Goal: Navigation & Orientation: Find specific page/section

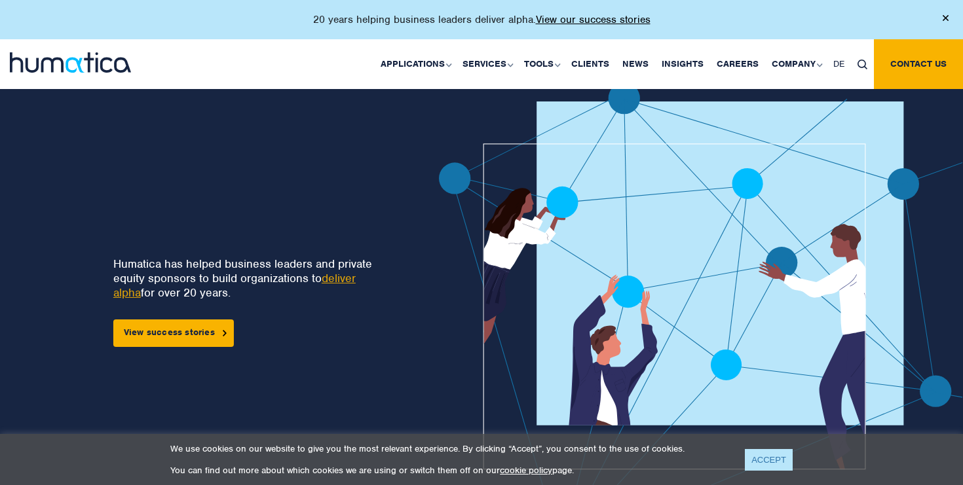
click at [780, 465] on link "ACCEPT" at bounding box center [769, 460] width 48 height 22
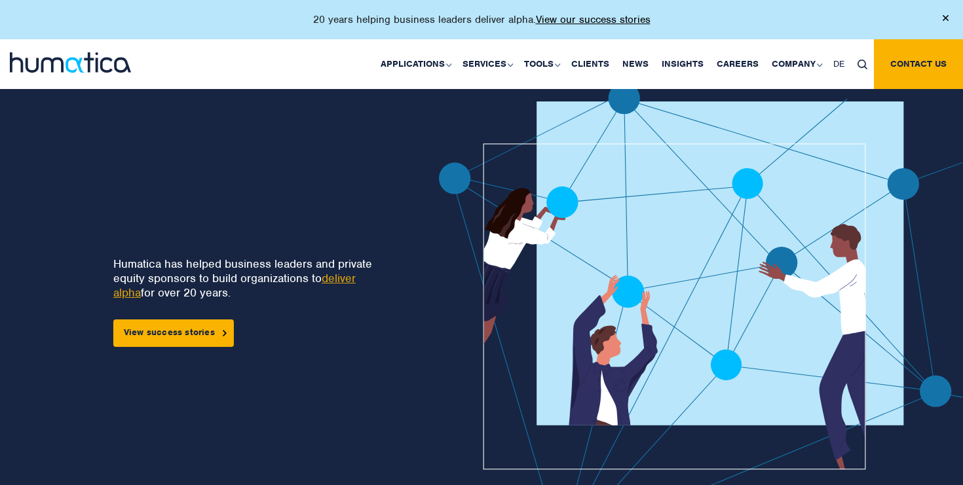
click at [946, 15] on img at bounding box center [946, 18] width 6 height 6
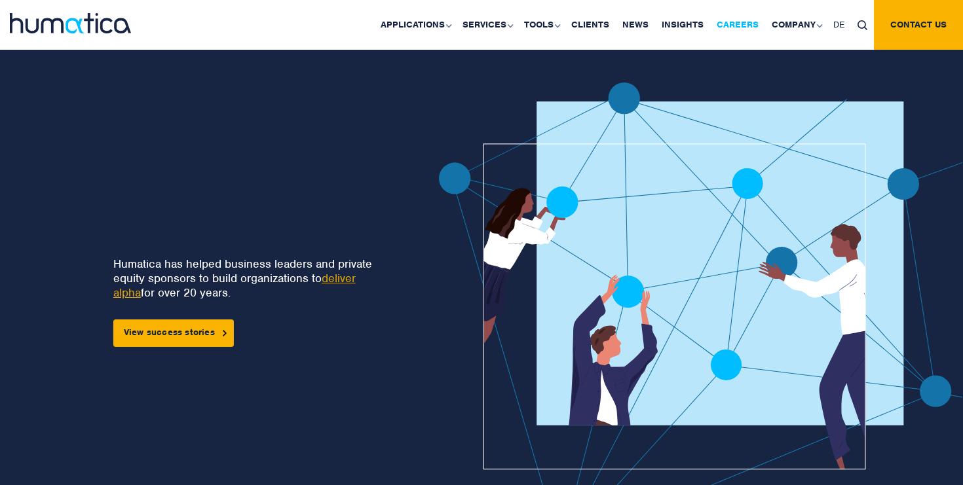
click at [744, 33] on link "Careers" at bounding box center [737, 25] width 55 height 50
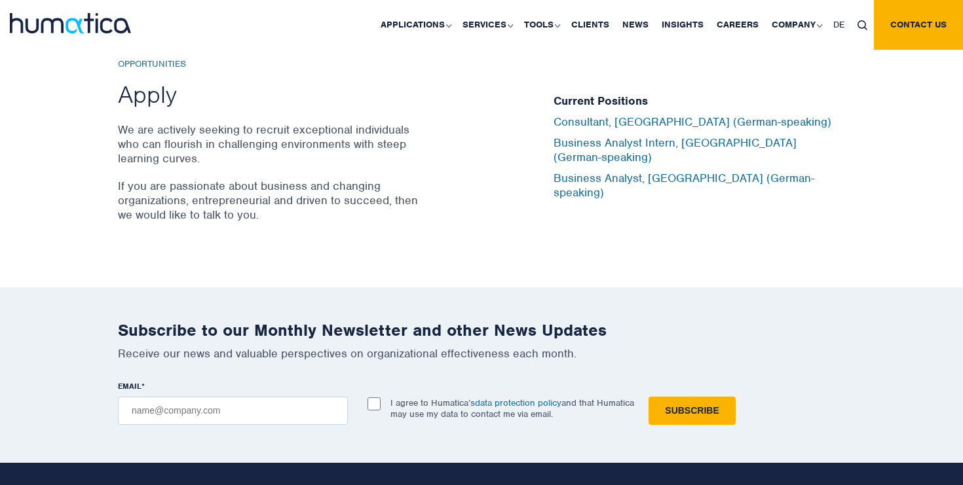
scroll to position [4369, 0]
